Goal: Information Seeking & Learning: Learn about a topic

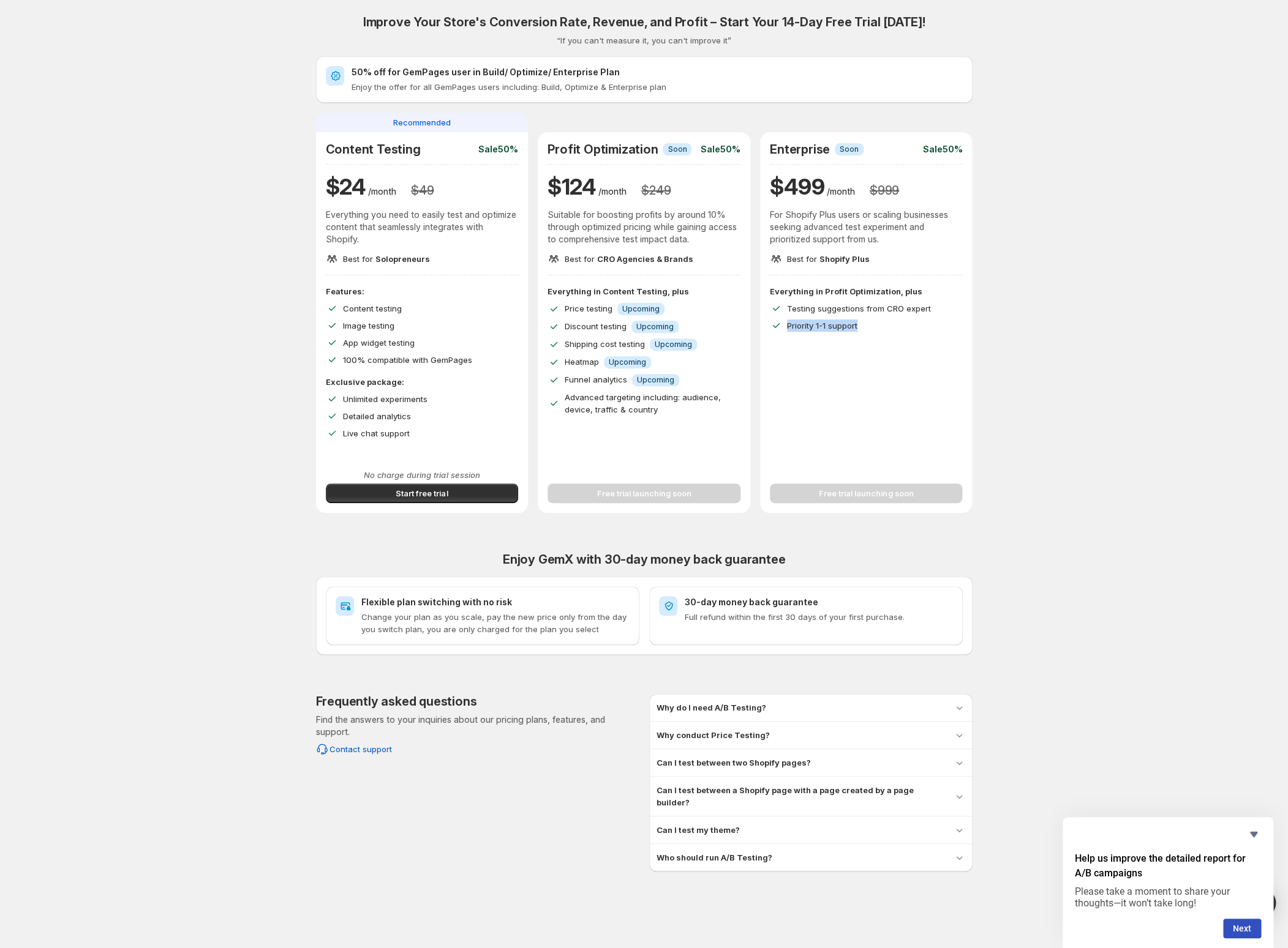
drag, startPoint x: 297, startPoint y: 17, endPoint x: 1066, endPoint y: 495, distance: 905.5
click at [1028, 460] on div "Improve Your Store's Conversion Rate, Revenue, and Profit – Start Your 14-Day F…" at bounding box center [644, 436] width 1258 height 871
click at [1074, 506] on div "Improve Your Store's Conversion Rate, Revenue, and Profit – Start Your 14-Day F…" at bounding box center [644, 436] width 1258 height 871
click at [633, 308] on span "Upcoming" at bounding box center [640, 309] width 37 height 10
click at [631, 308] on span "Upcoming" at bounding box center [640, 309] width 37 height 10
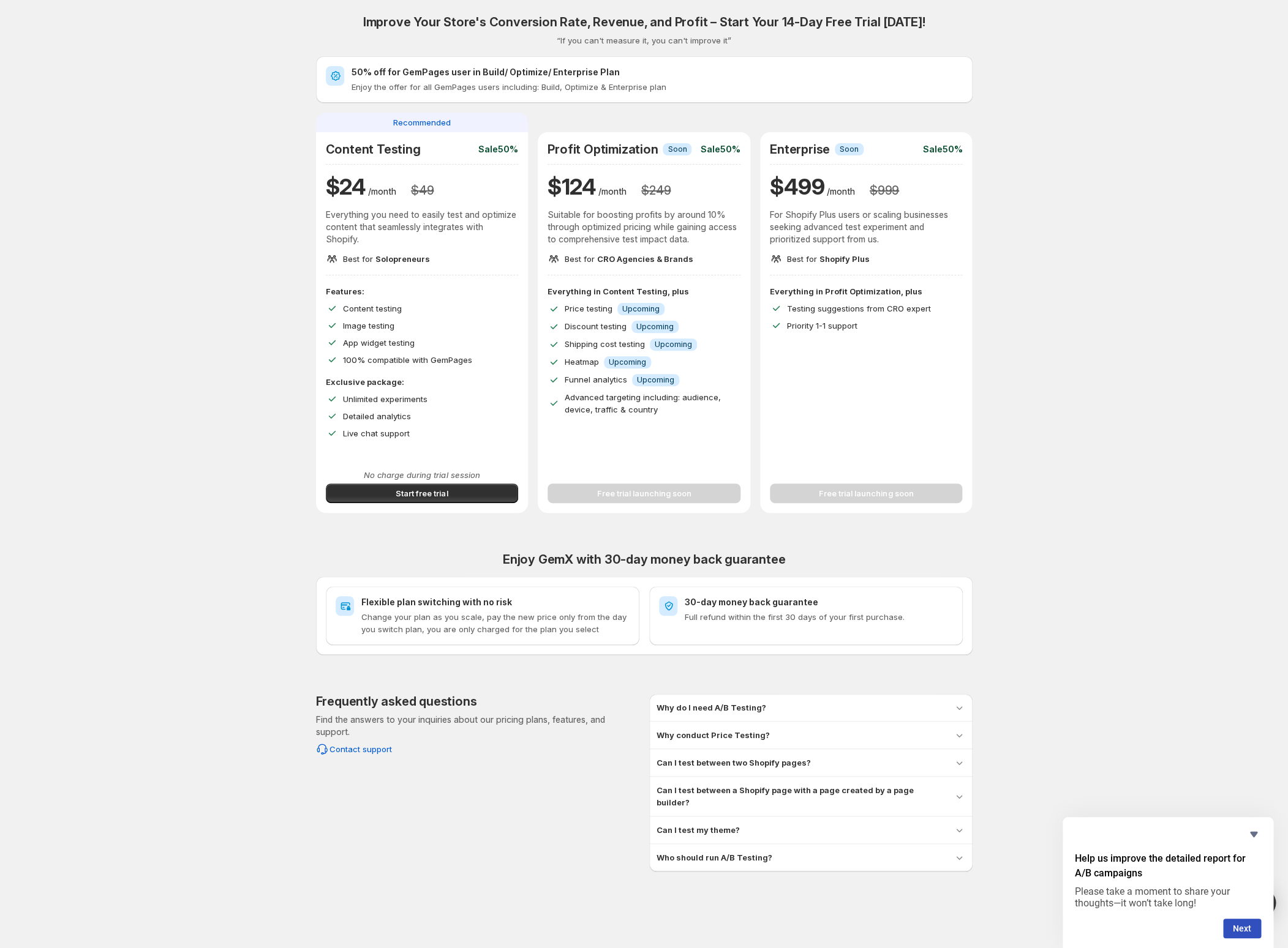
click at [631, 308] on span "Upcoming" at bounding box center [640, 309] width 37 height 10
click at [648, 325] on span "Upcoming" at bounding box center [654, 327] width 37 height 10
click at [648, 326] on span "Upcoming" at bounding box center [654, 327] width 37 height 10
click at [671, 351] on div "Everything in Content Testing, plus Price testing Info Upcoming Discount testin…" at bounding box center [644, 350] width 193 height 130
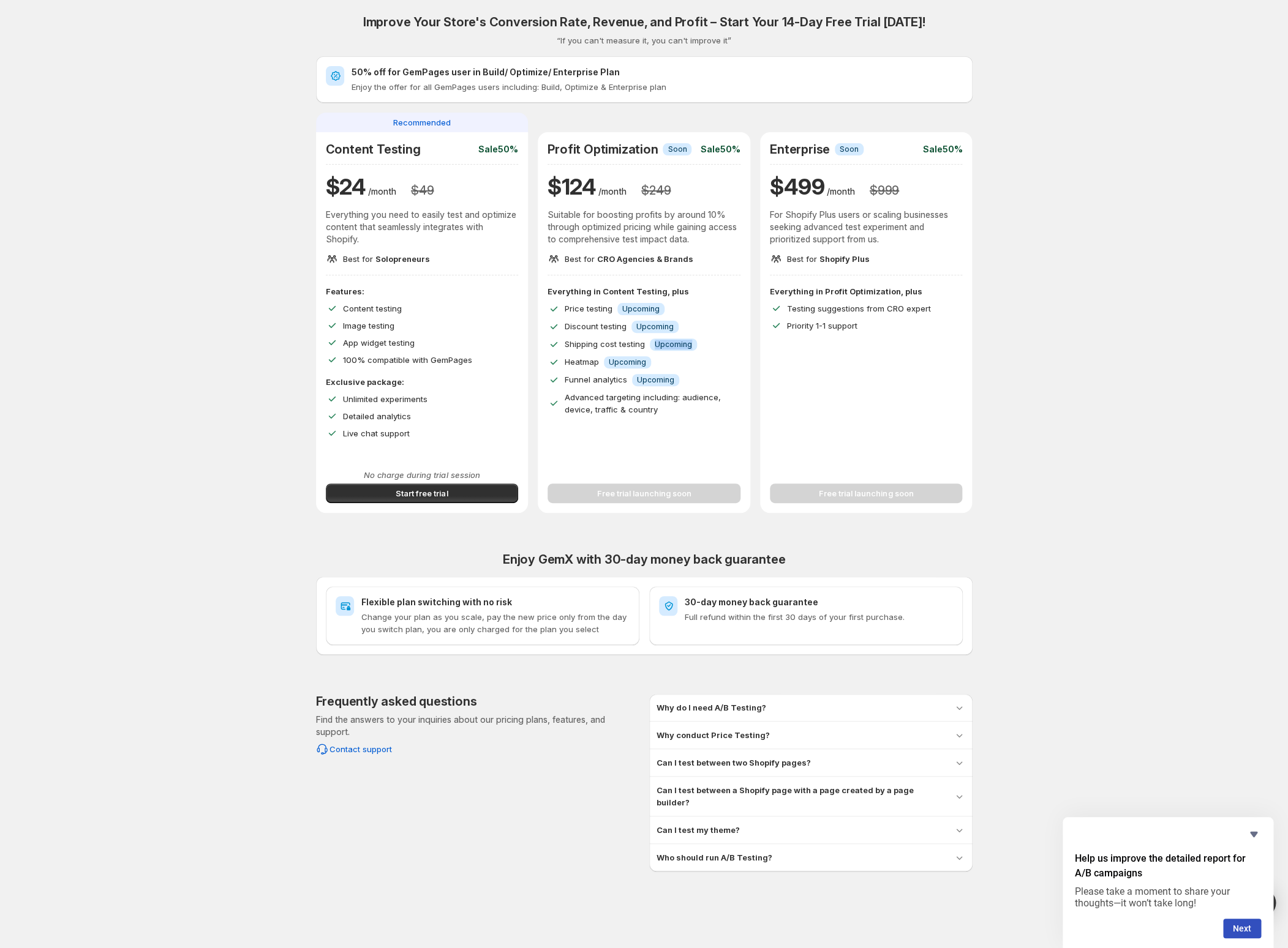
click at [671, 351] on div "Everything in Content Testing, plus Price testing Info Upcoming Discount testin…" at bounding box center [644, 350] width 193 height 130
click at [642, 357] on span "Upcoming" at bounding box center [627, 362] width 37 height 10
click at [945, 156] on div "Enterprise Info Soon Sale 50%" at bounding box center [866, 149] width 193 height 15
click at [944, 156] on p "Sale 50%" at bounding box center [942, 149] width 40 height 12
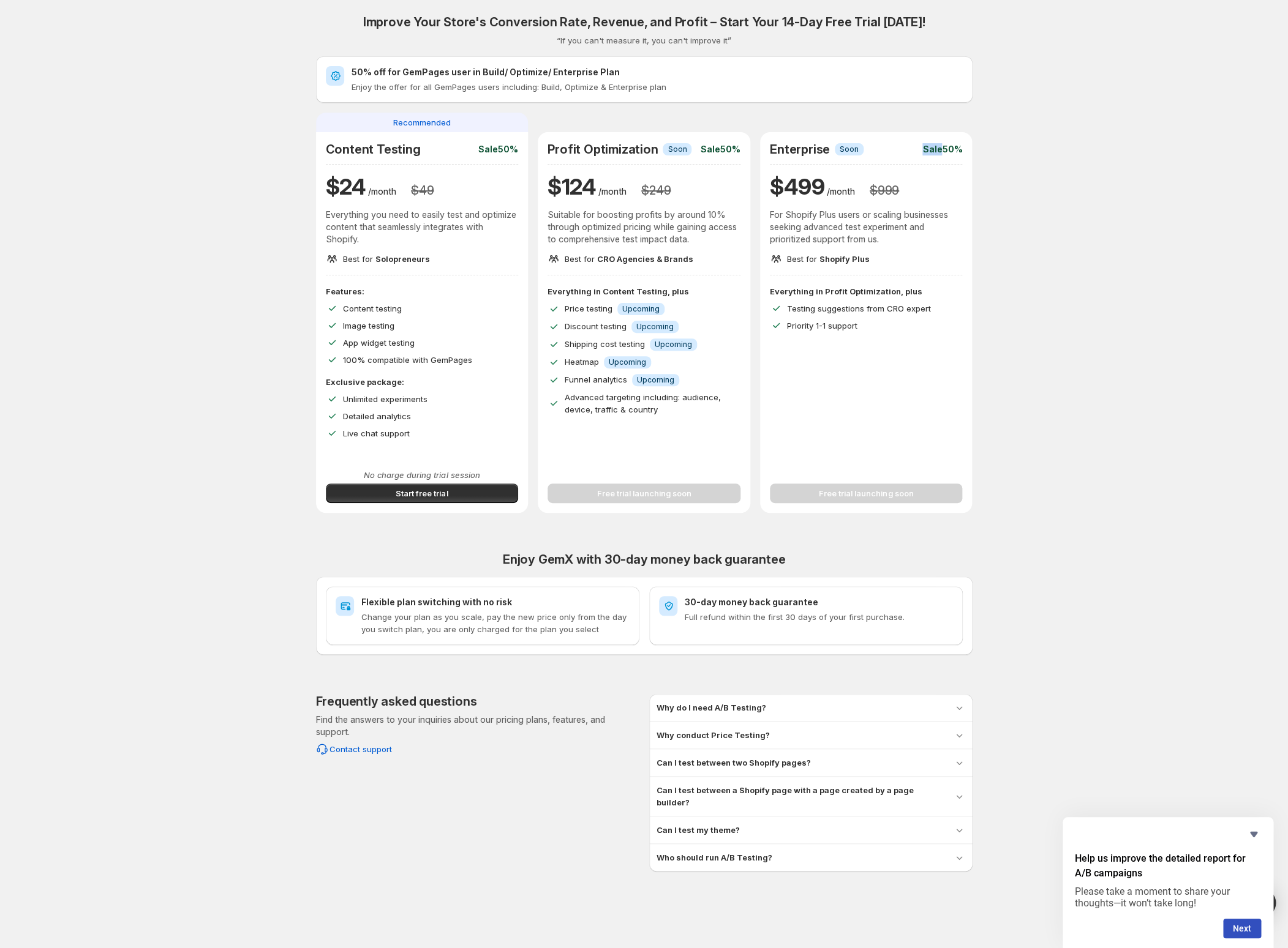
click at [944, 156] on div "Enterprise Info Soon Sale 50%" at bounding box center [866, 149] width 193 height 15
click at [967, 151] on div "Enterprise Info Soon Sale 50% $ 499 /month $ 999 For Shopify Plus users or scal…" at bounding box center [866, 203] width 213 height 143
click at [1254, 832] on icon "Hide survey" at bounding box center [1253, 834] width 7 height 6
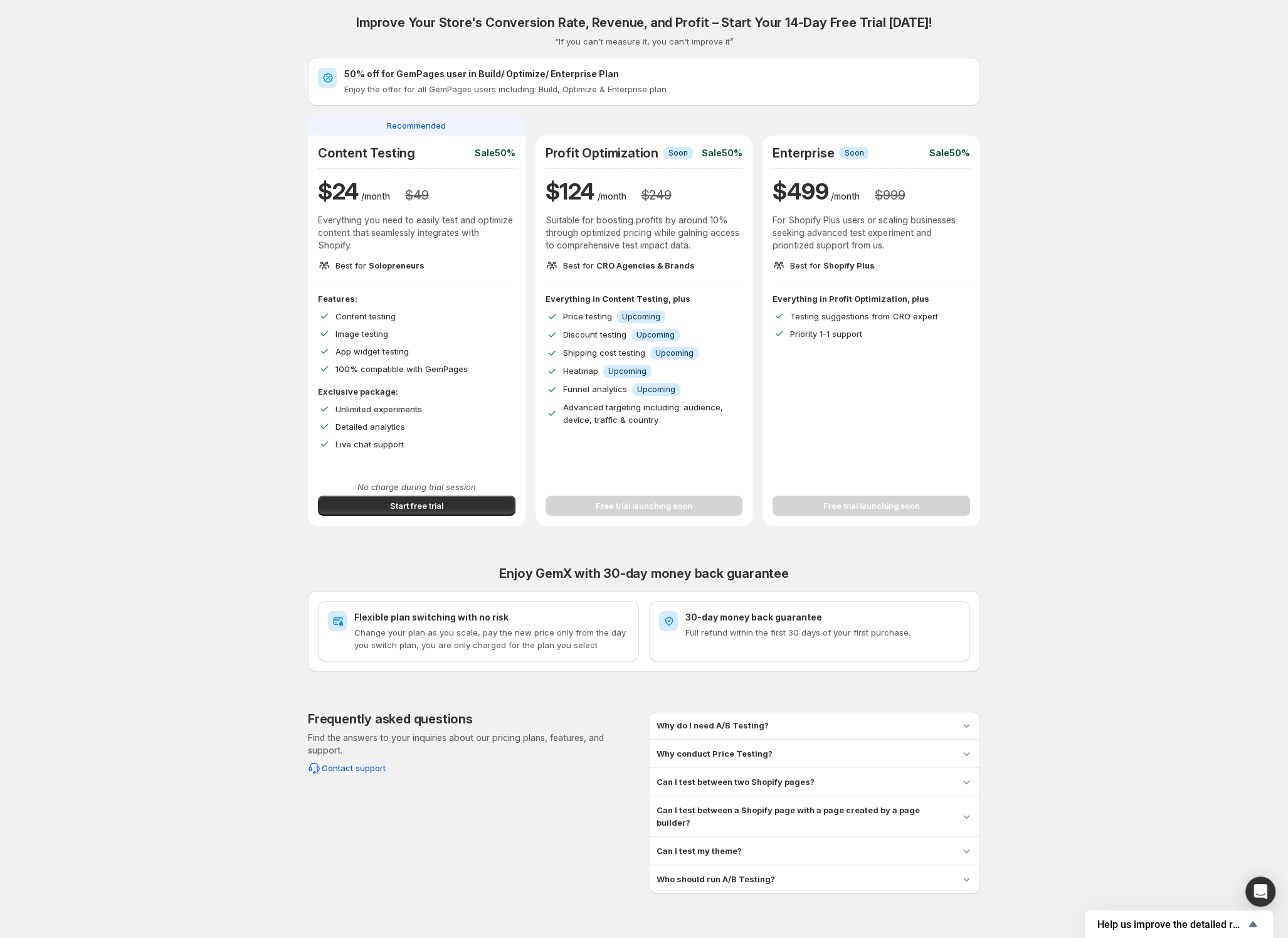
click at [906, 717] on div "Why do I need A/B Testing? A/B Testing allows you to compare different versions…" at bounding box center [814, 725] width 331 height 28
click at [906, 727] on div "Why do I need A/B Testing?" at bounding box center [814, 725] width 316 height 13
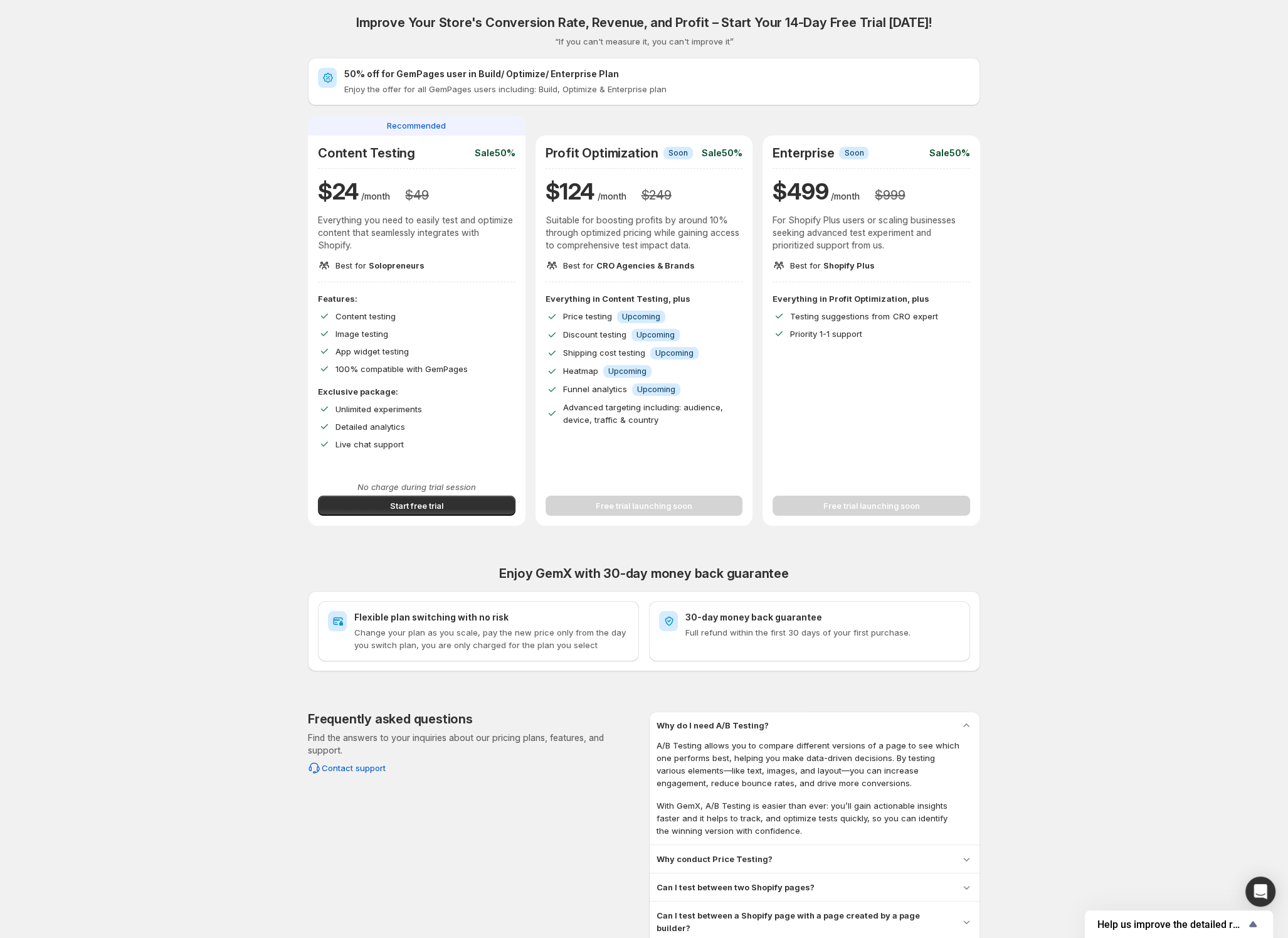
click at [906, 727] on div "Why do I need A/B Testing?" at bounding box center [814, 725] width 316 height 13
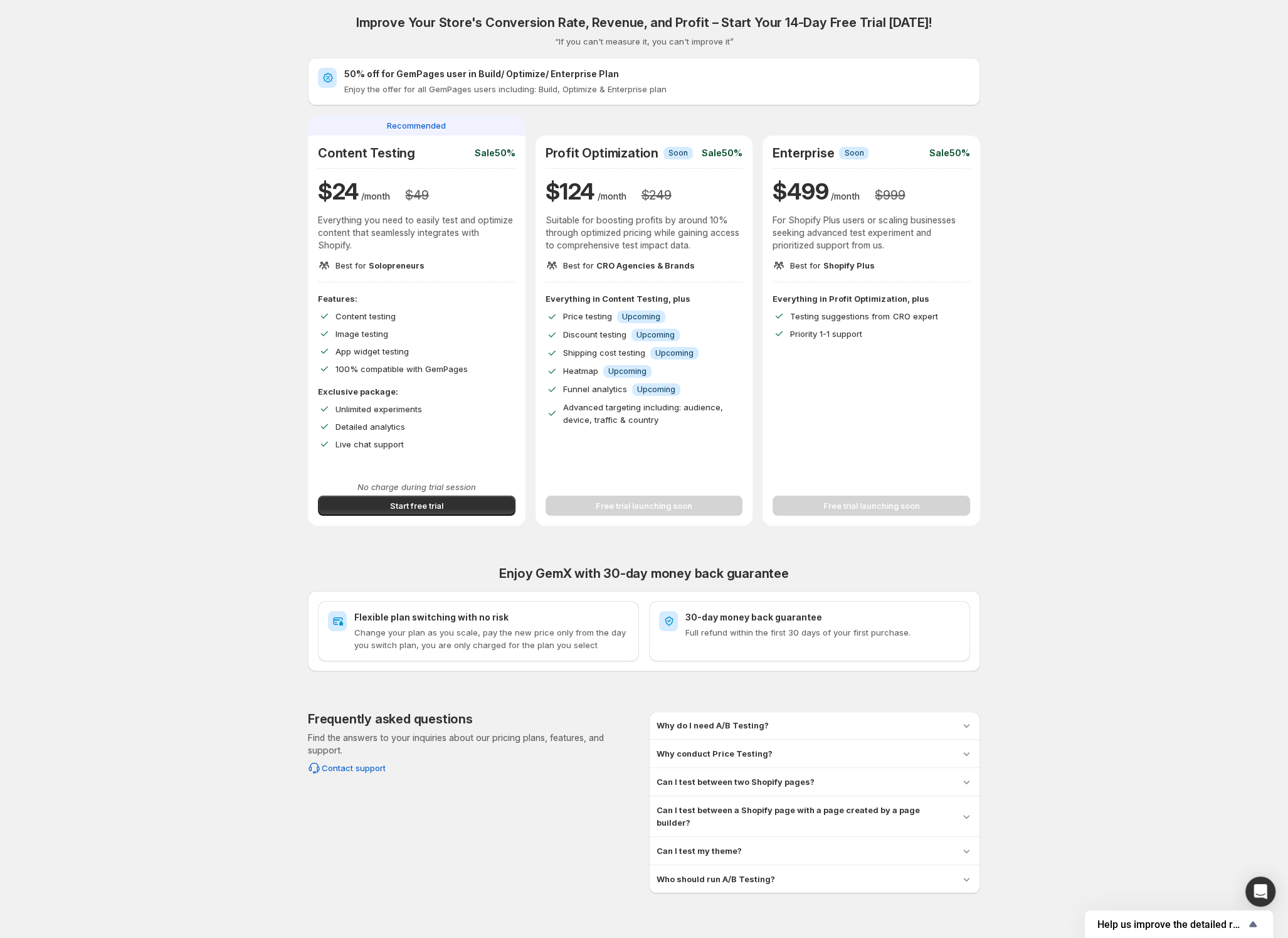
click at [879, 748] on div "Why conduct Price Testing?" at bounding box center [814, 753] width 316 height 13
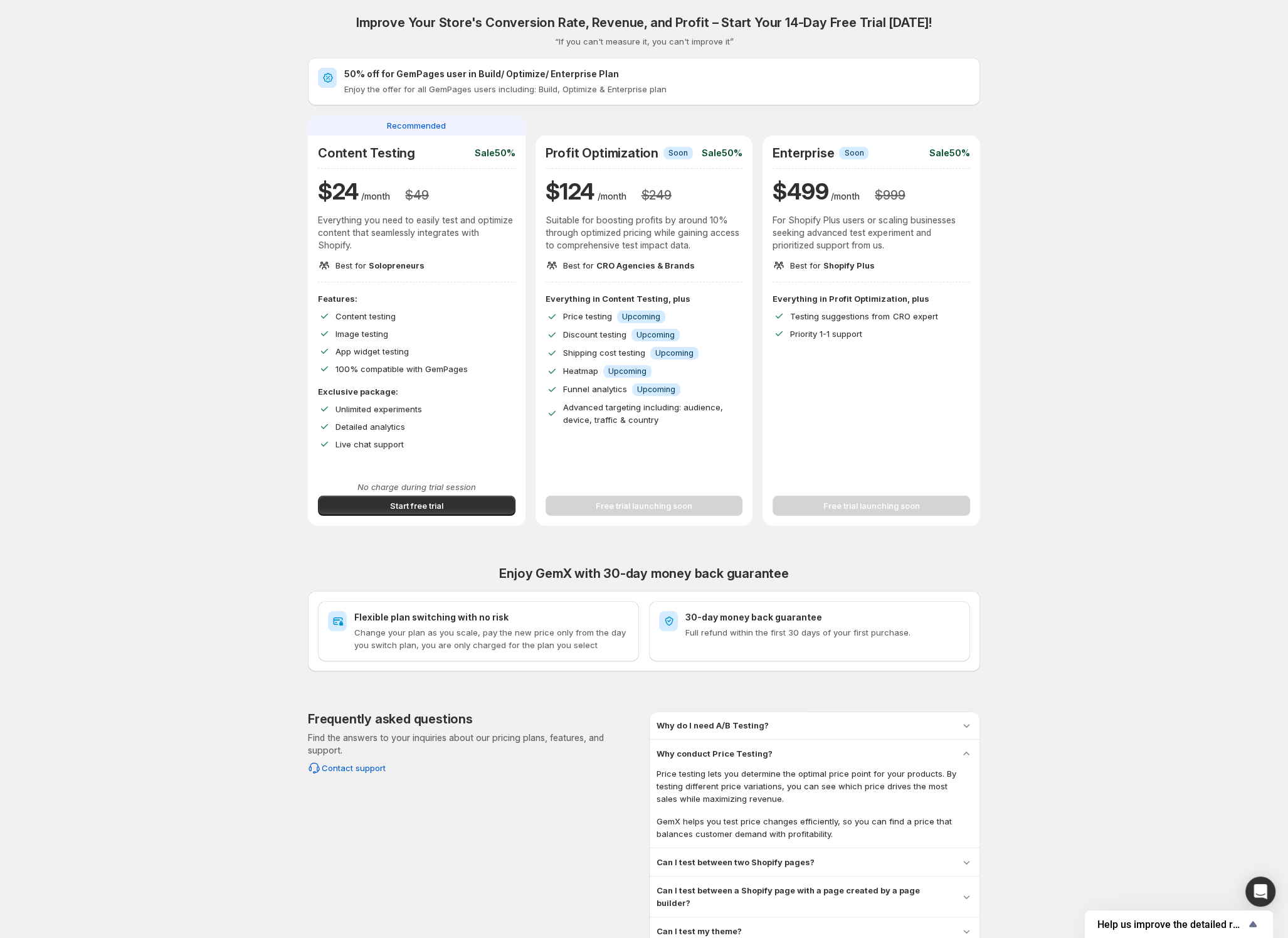
click at [874, 755] on div "Why conduct Price Testing?" at bounding box center [814, 753] width 316 height 13
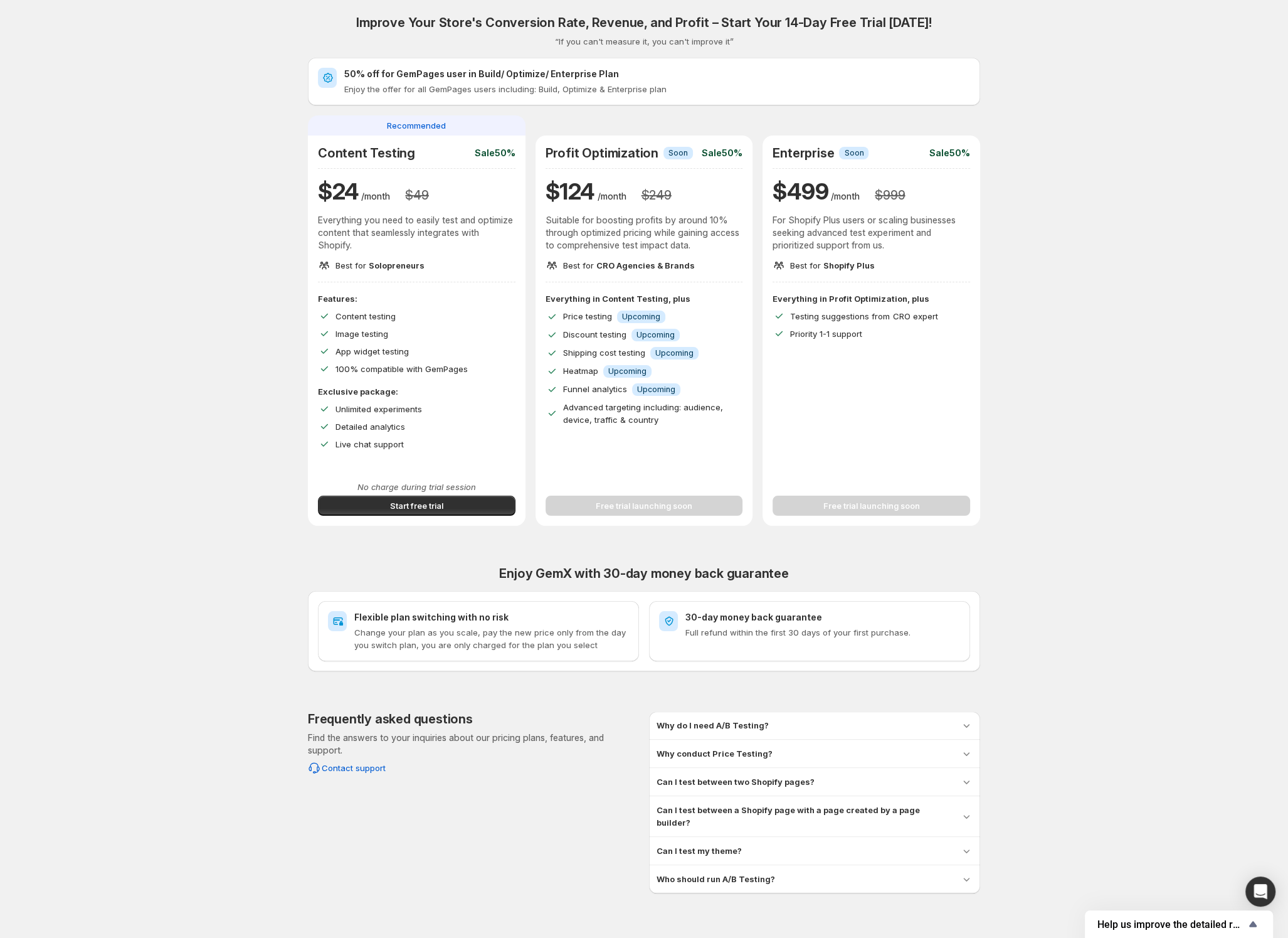
scroll to position [11, 0]
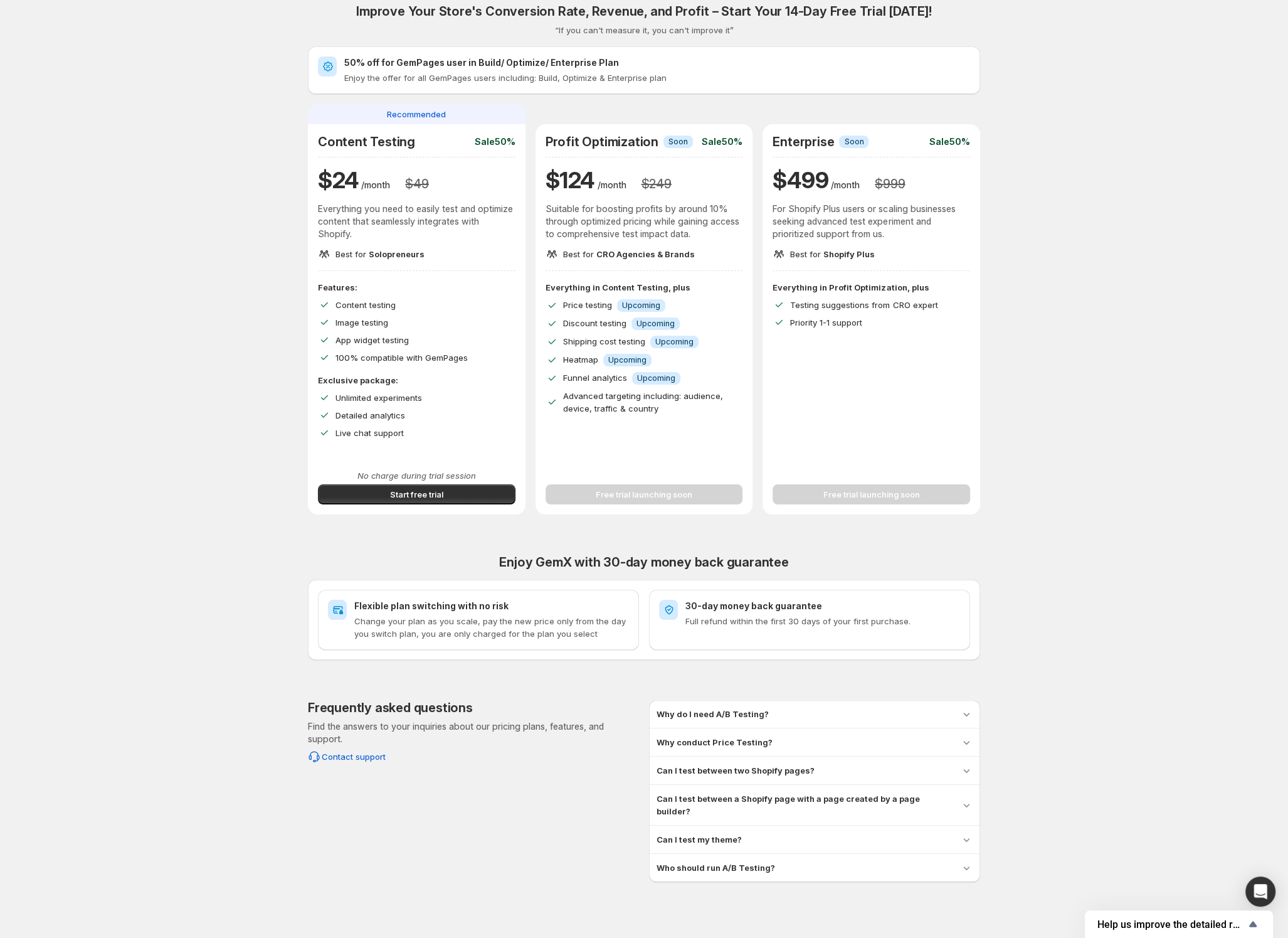
click at [533, 229] on div "Recommended Content Testing Sale 50% $ 24 /month $ 49 Everything you need to ea…" at bounding box center [644, 309] width 673 height 410
